Goal: Task Accomplishment & Management: Complete application form

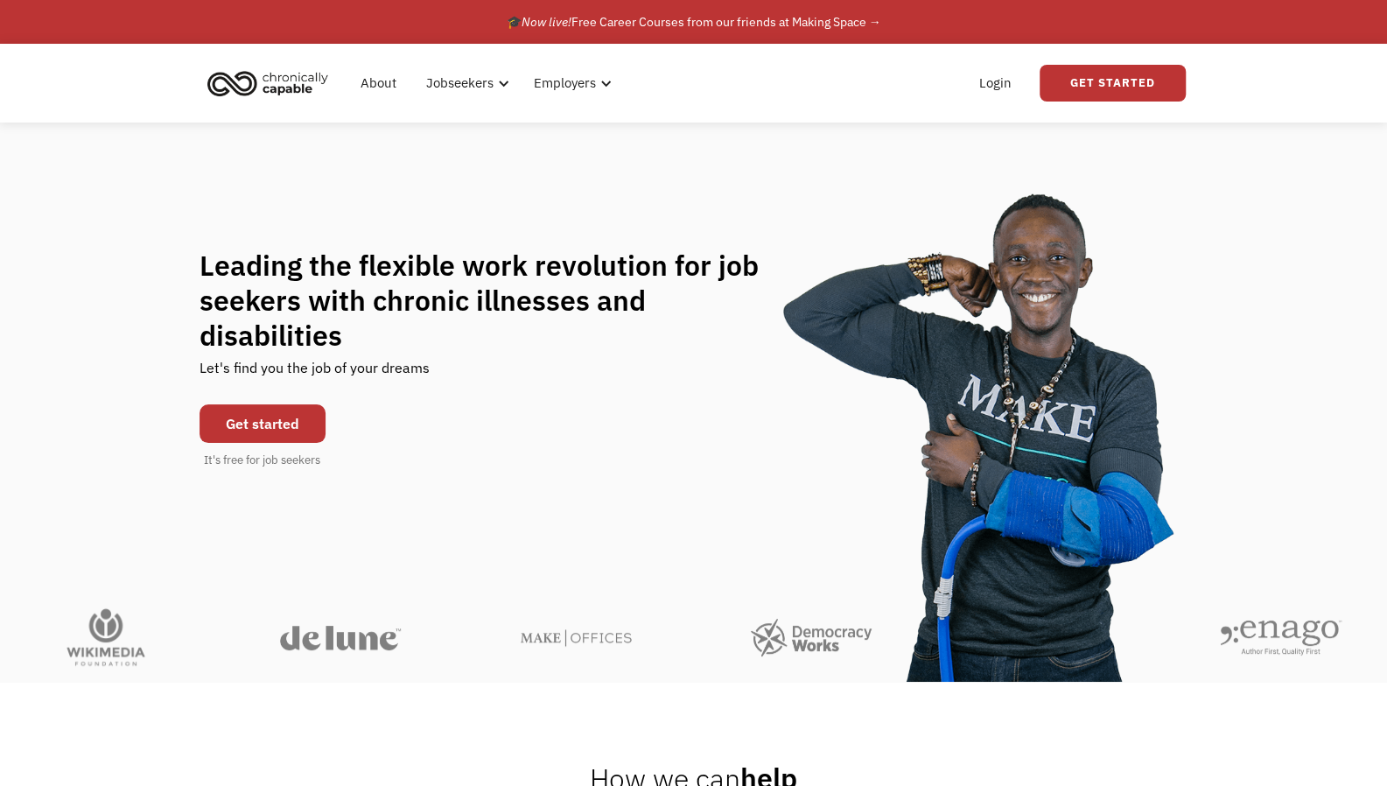
click at [302, 408] on link "Get started" at bounding box center [262, 423] width 126 height 38
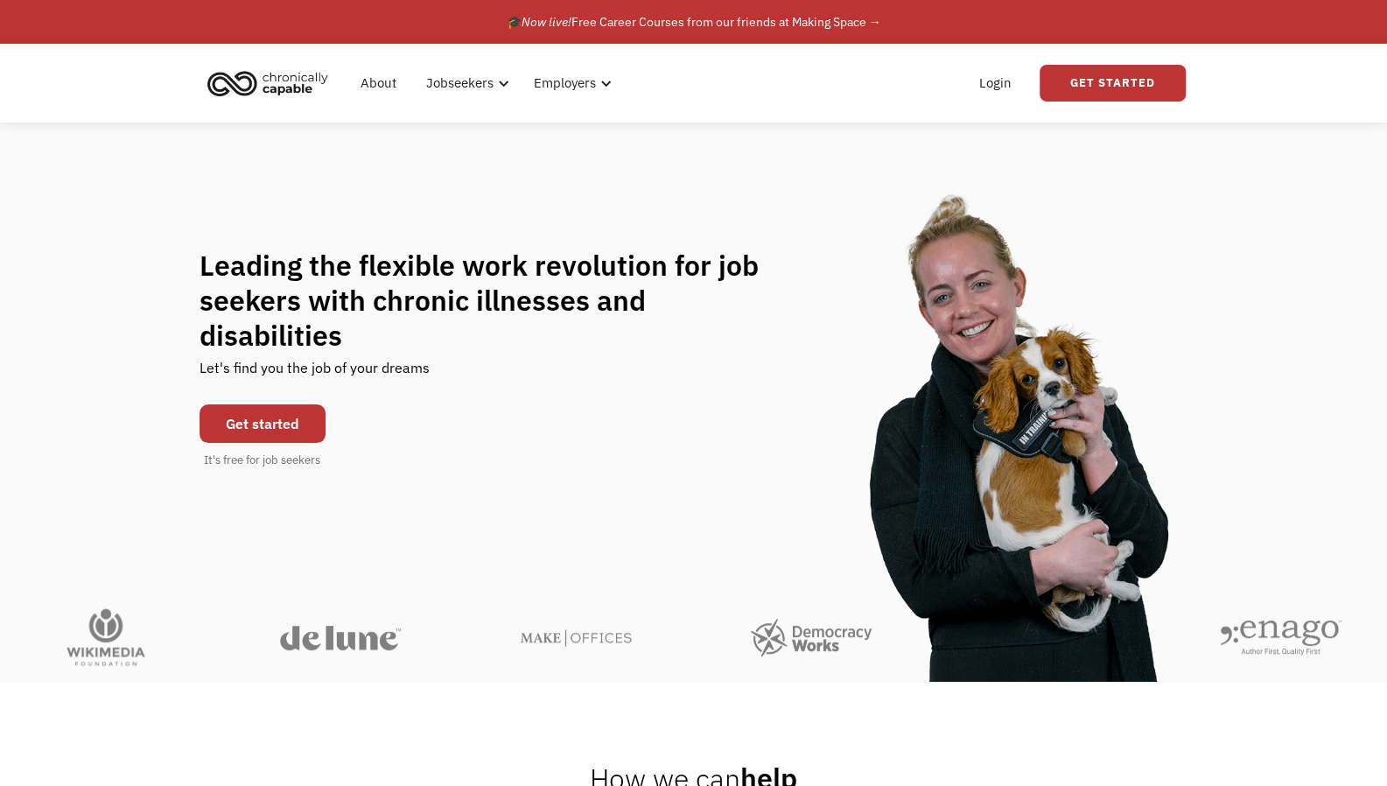
click at [276, 412] on link "Get started" at bounding box center [262, 423] width 126 height 38
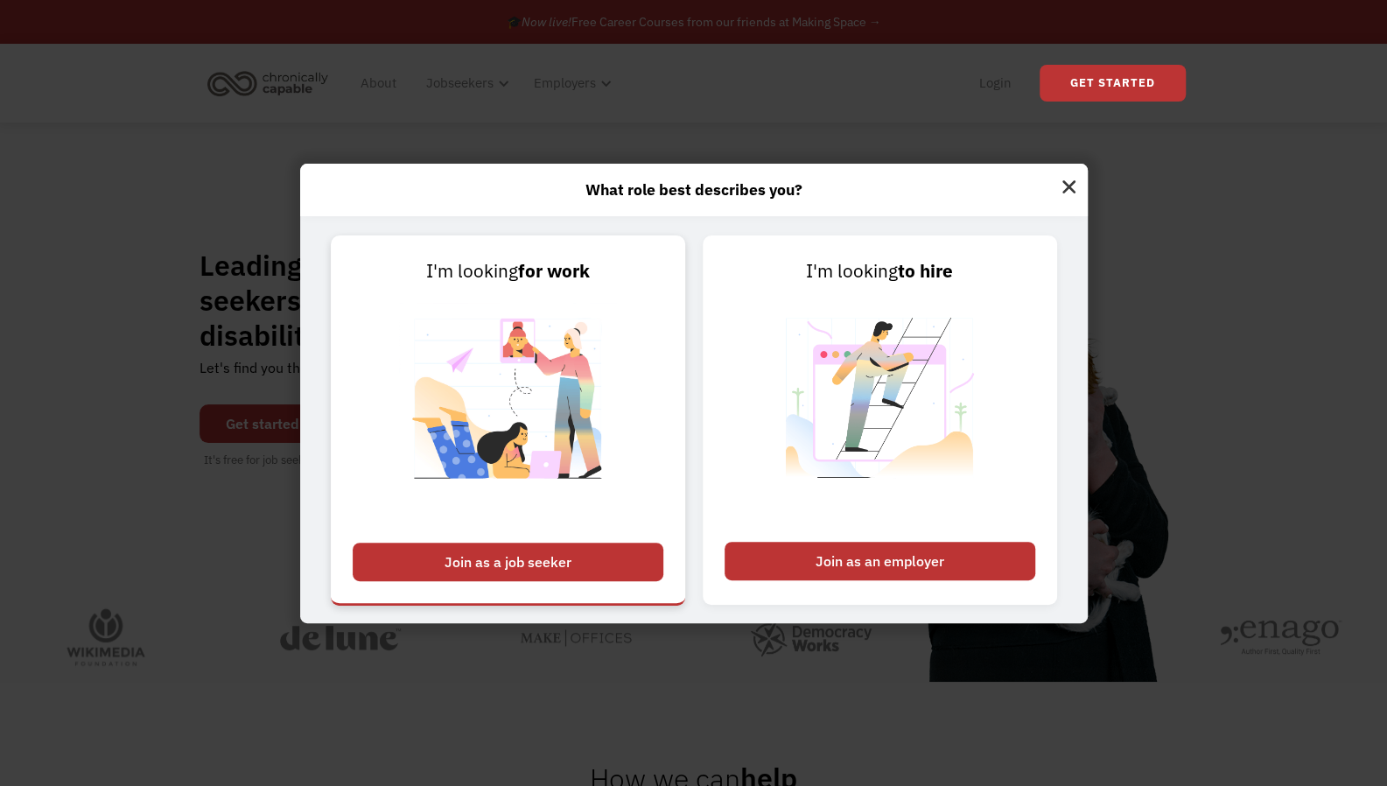
click at [364, 551] on div "Join as a job seeker" at bounding box center [508, 561] width 311 height 38
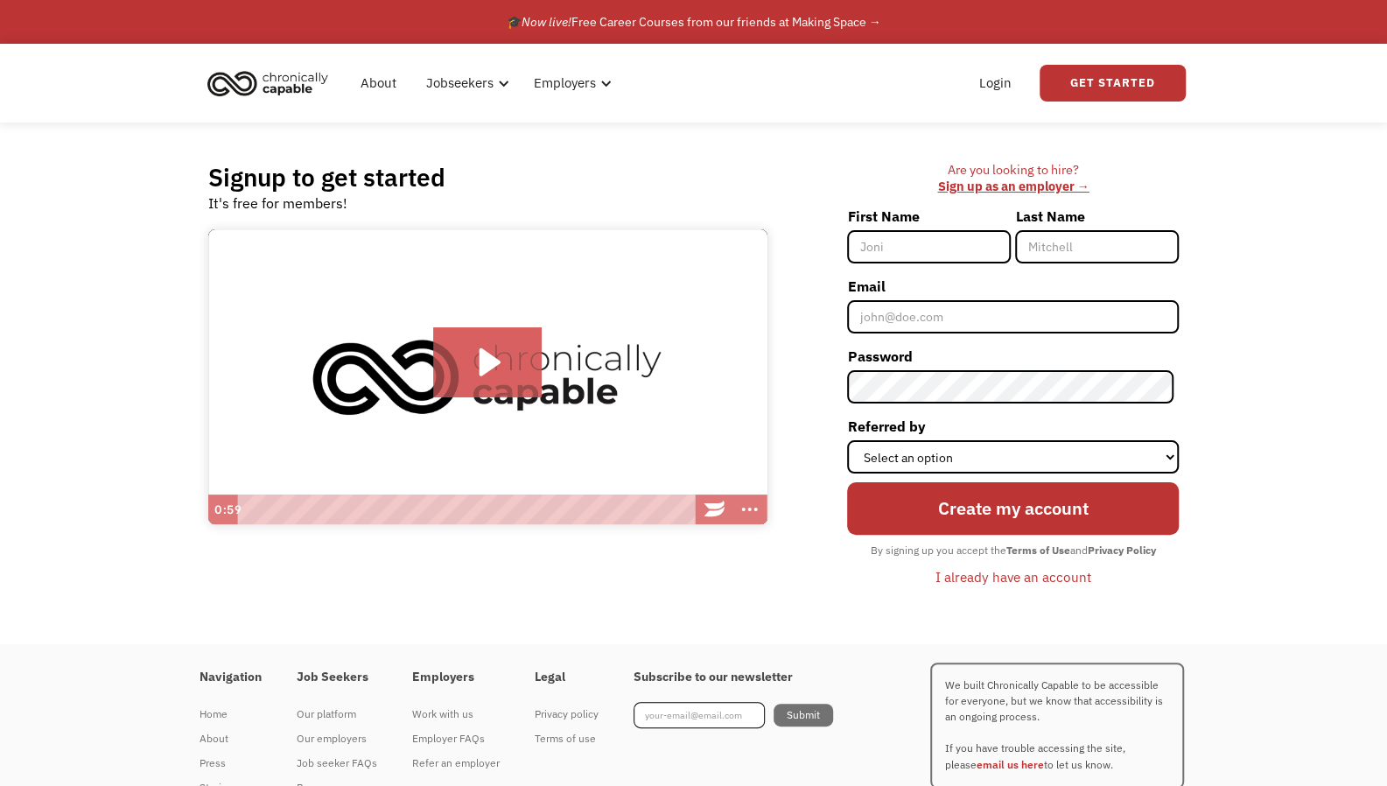
click at [863, 242] on input "First Name" at bounding box center [929, 246] width 164 height 33
type input "[PERSON_NAME]"
type input "Woodside"
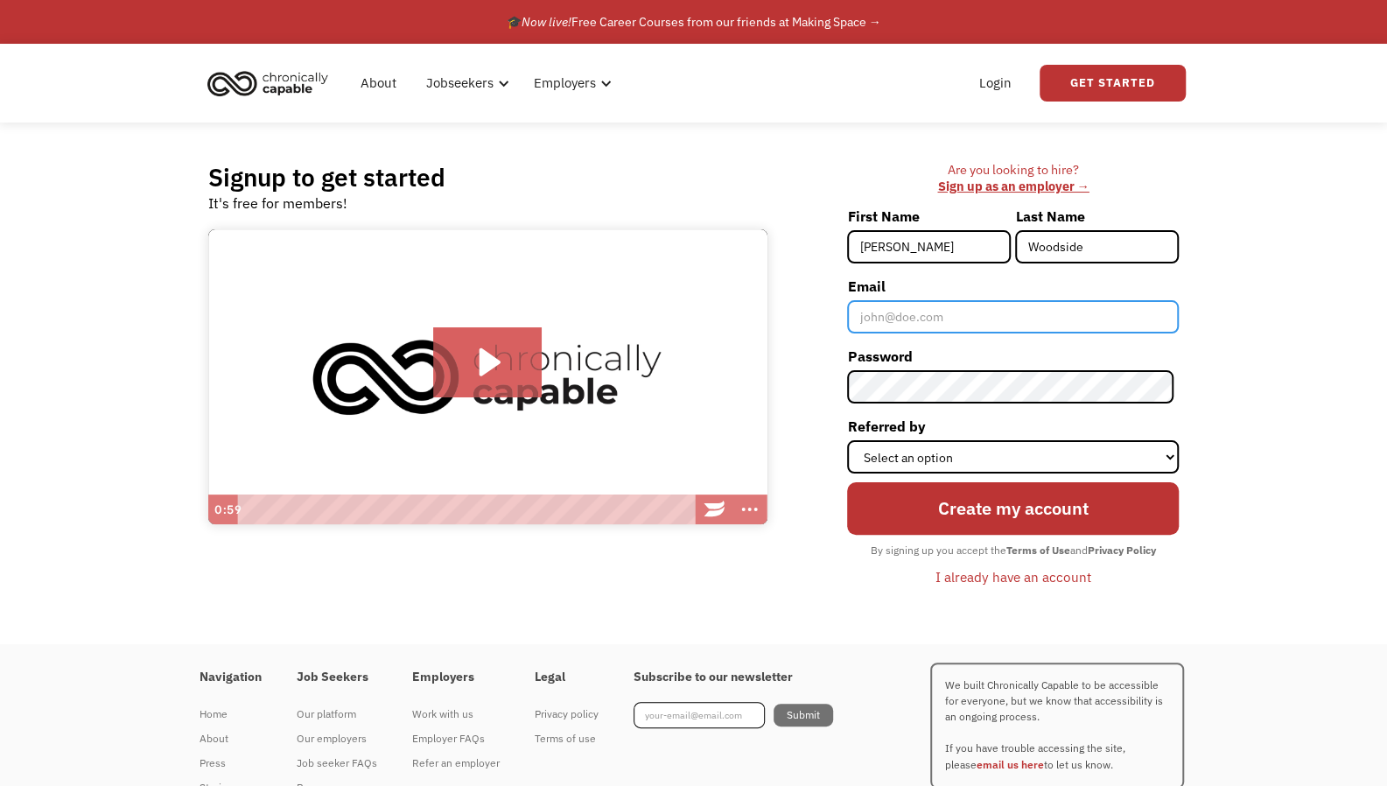
click at [952, 310] on input "Email" at bounding box center [1013, 316] width 332 height 33
type input "[EMAIL_ADDRESS][DOMAIN_NAME]"
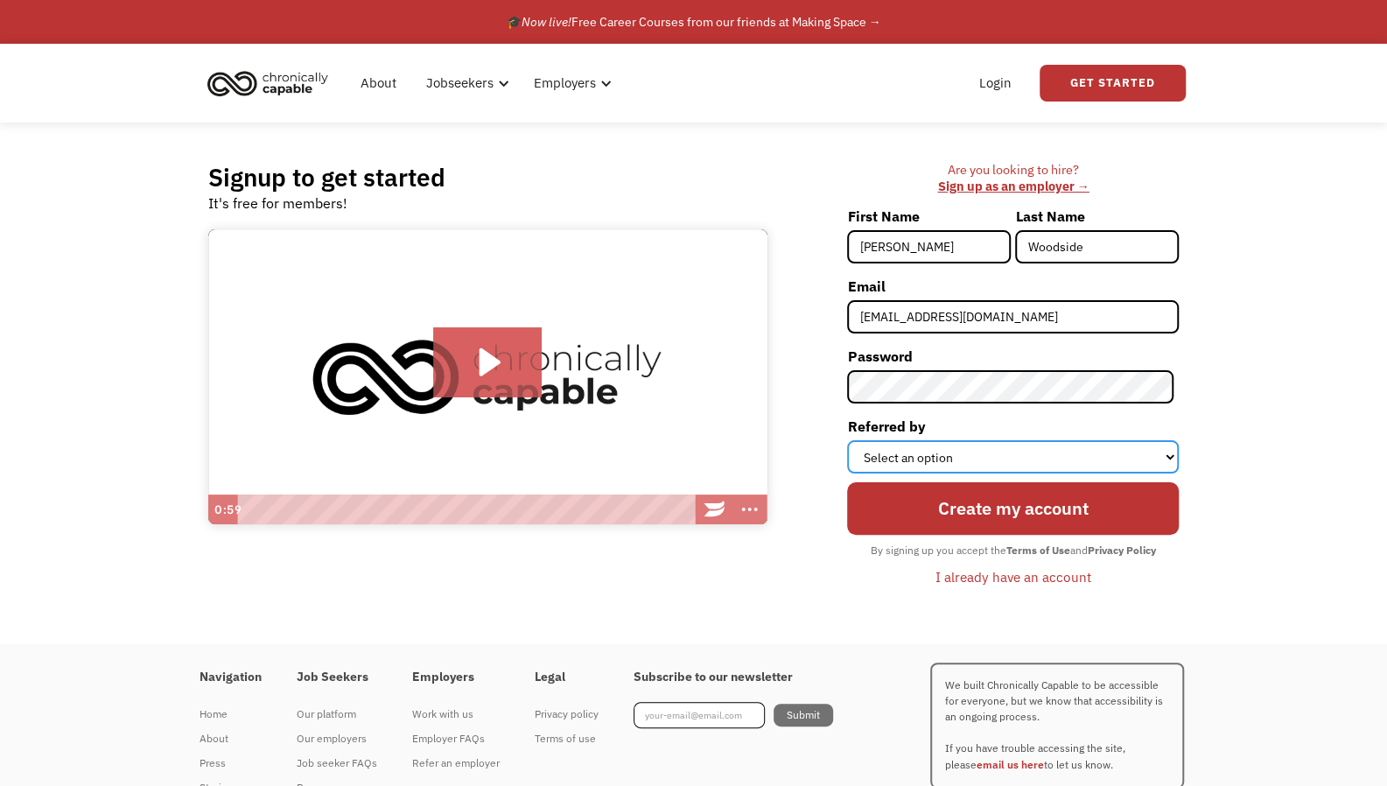
click at [910, 459] on select "Select an option Instagram Facebook Twitter Search Engine News Article Word of …" at bounding box center [1013, 456] width 332 height 33
